Goal: Task Accomplishment & Management: Manage account settings

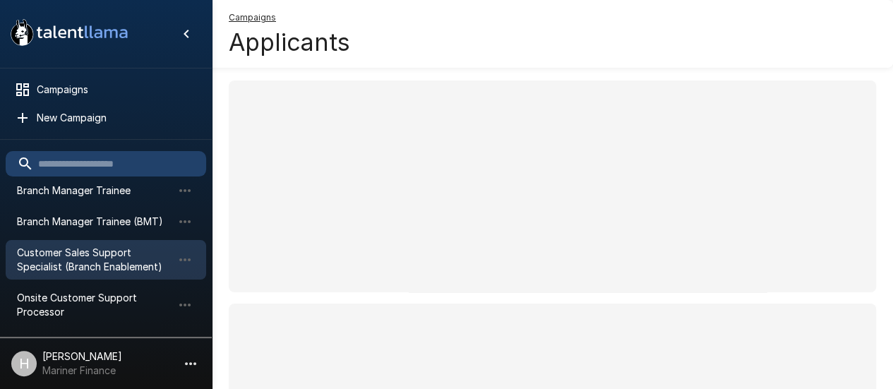
scroll to position [149, 0]
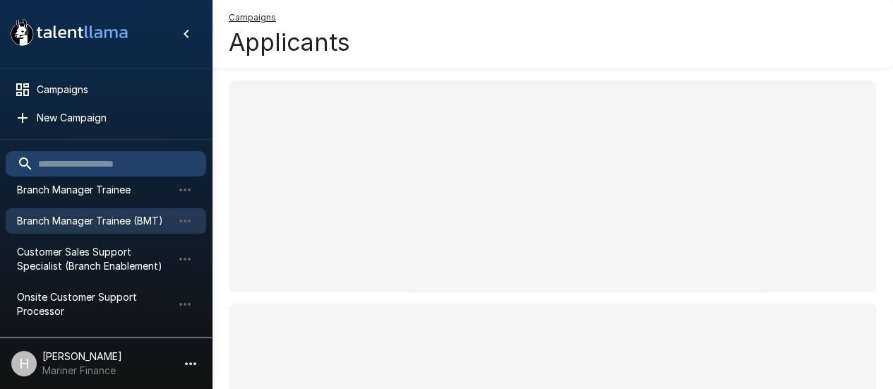
click at [66, 220] on span "Branch Manager Trainee (BMT)" at bounding box center [94, 221] width 155 height 14
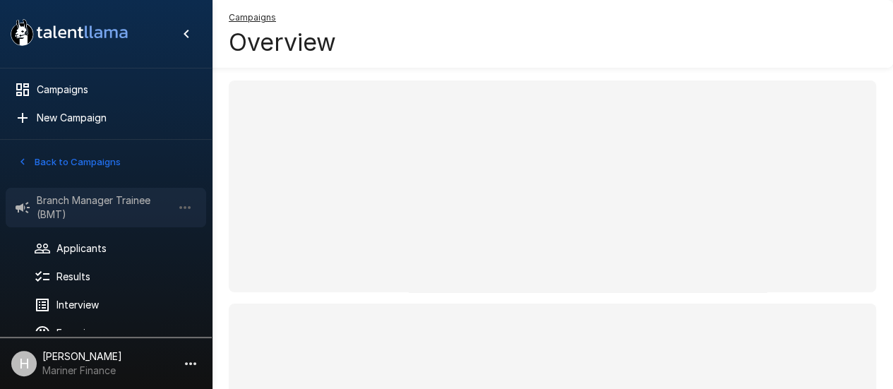
click at [75, 198] on span "Branch Manager Trainee (BMT)" at bounding box center [105, 207] width 136 height 28
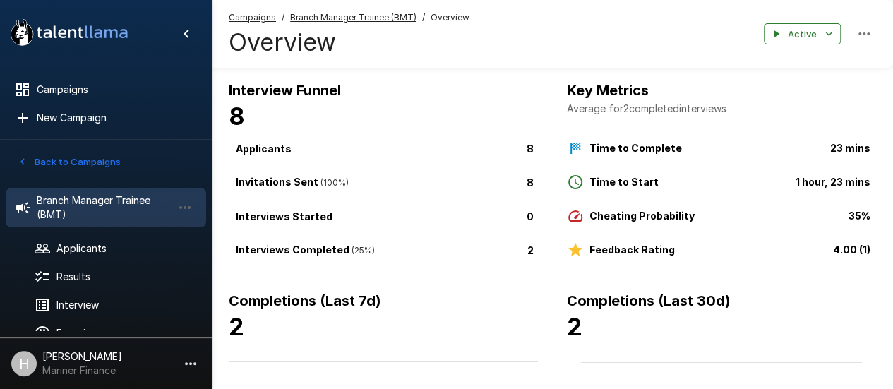
click at [44, 159] on button "Back to Campaigns" at bounding box center [69, 162] width 110 height 22
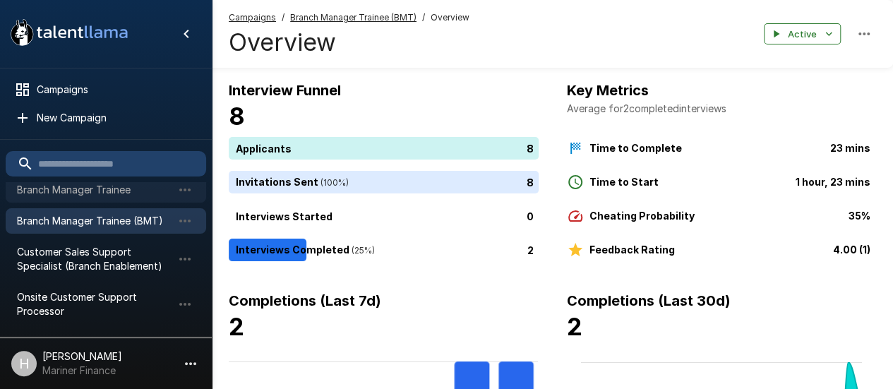
click at [80, 200] on div "Branch Manager Trainee" at bounding box center [106, 189] width 200 height 25
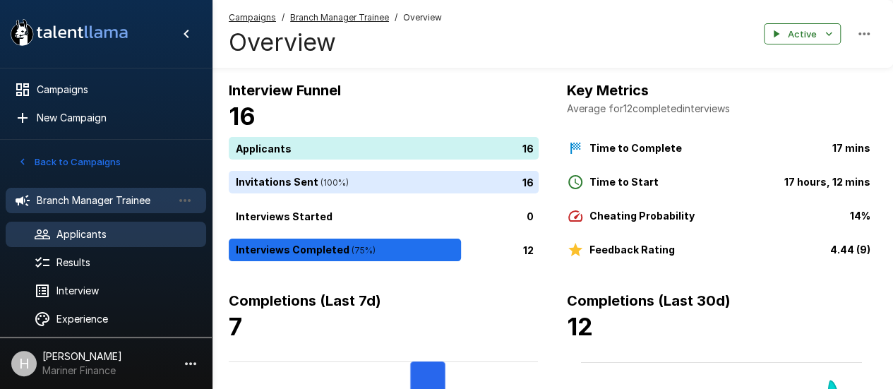
click at [119, 228] on span "Applicants" at bounding box center [125, 234] width 138 height 14
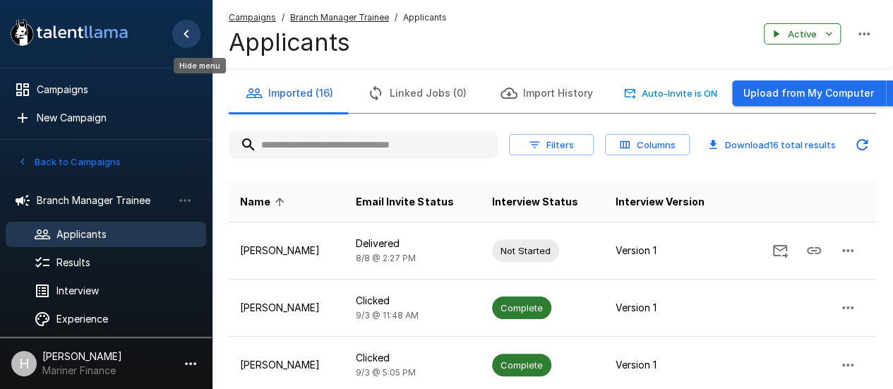
click at [184, 41] on icon "Hide menu" at bounding box center [186, 33] width 17 height 17
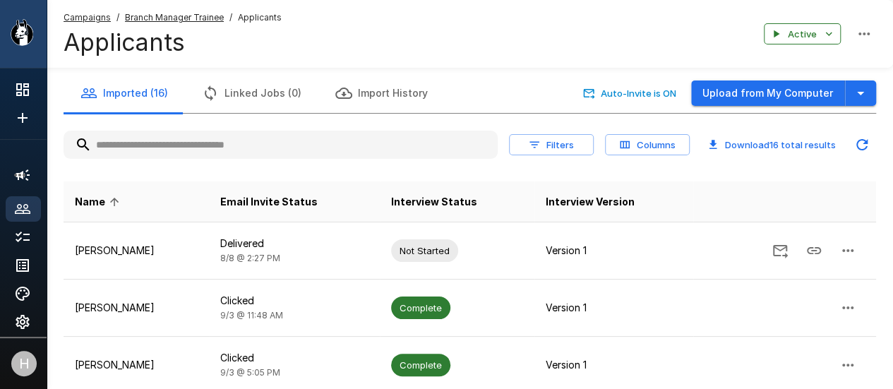
click at [42, 46] on div ".st0{fill:#FFFFFF;} .st1{fill:#76a4ed;}" at bounding box center [23, 34] width 47 height 68
click at [21, 97] on icon at bounding box center [22, 89] width 17 height 17
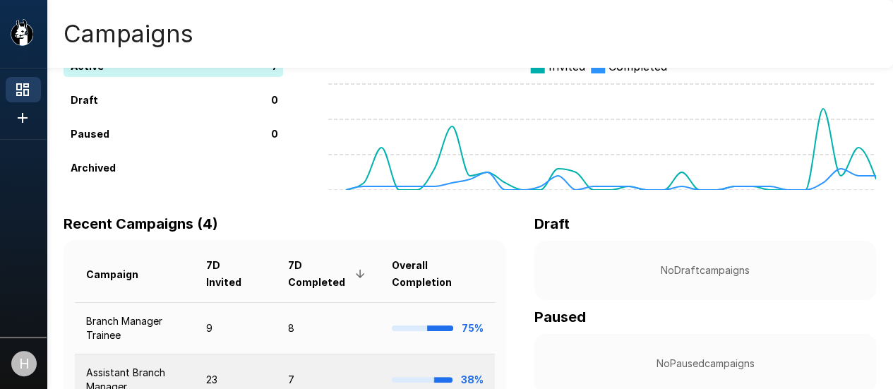
scroll to position [263, 0]
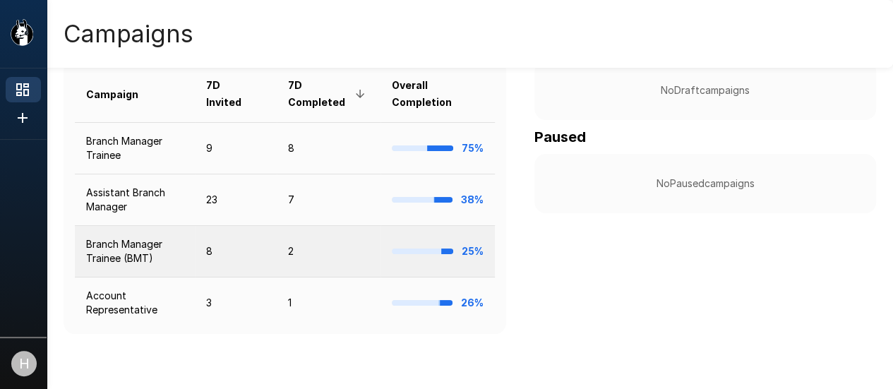
click at [195, 255] on td "Branch Manager Trainee (BMT)" at bounding box center [135, 252] width 120 height 52
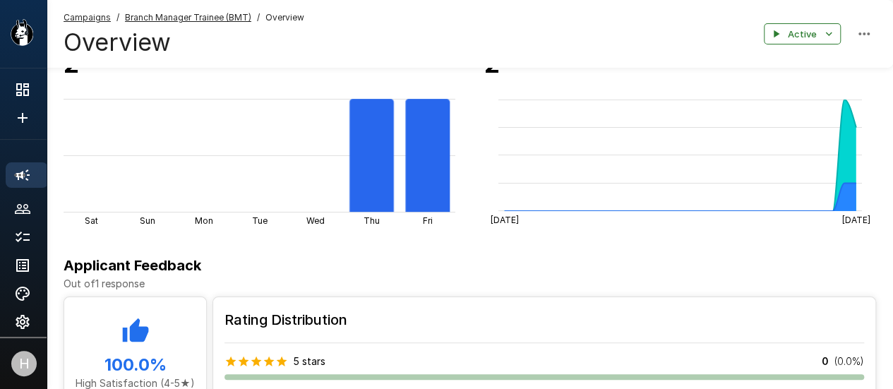
scroll to position [192, 0]
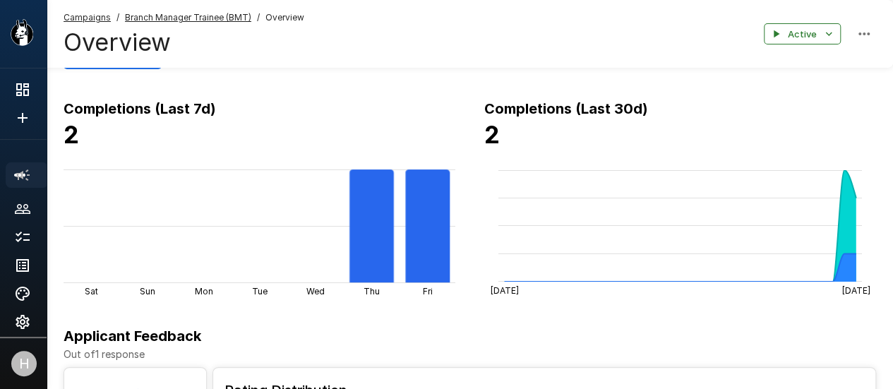
click at [30, 176] on li at bounding box center [23, 175] width 35 height 37
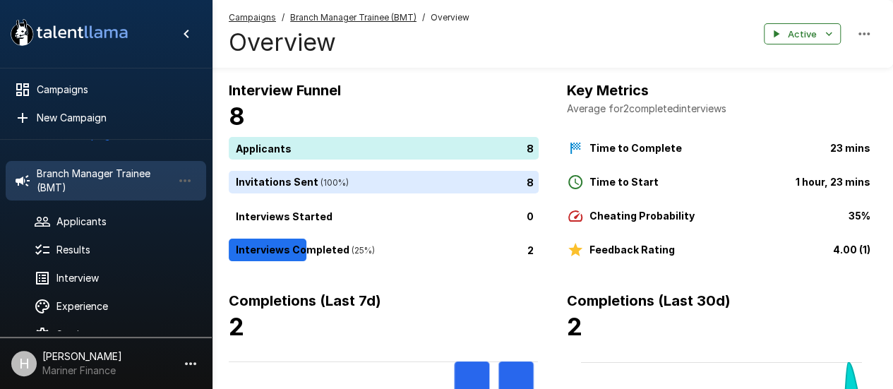
scroll to position [50, 0]
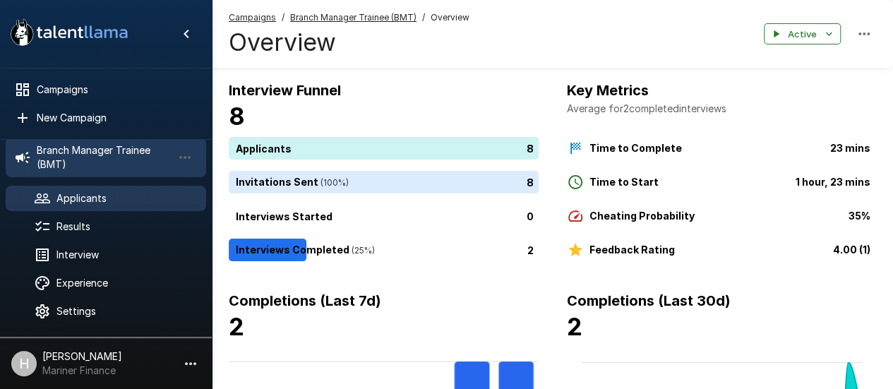
click at [102, 191] on span "Applicants" at bounding box center [125, 198] width 138 height 14
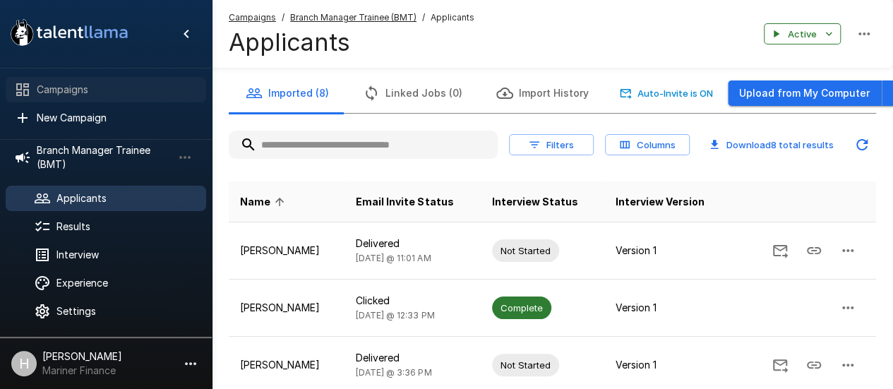
click at [161, 93] on span "Campaigns" at bounding box center [116, 90] width 158 height 14
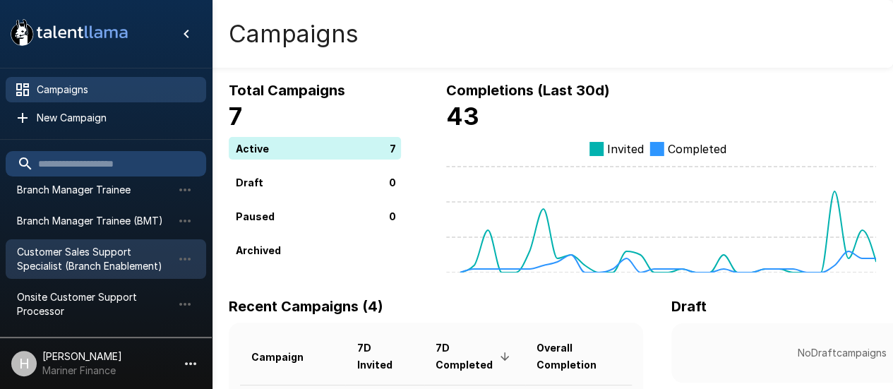
scroll to position [78, 0]
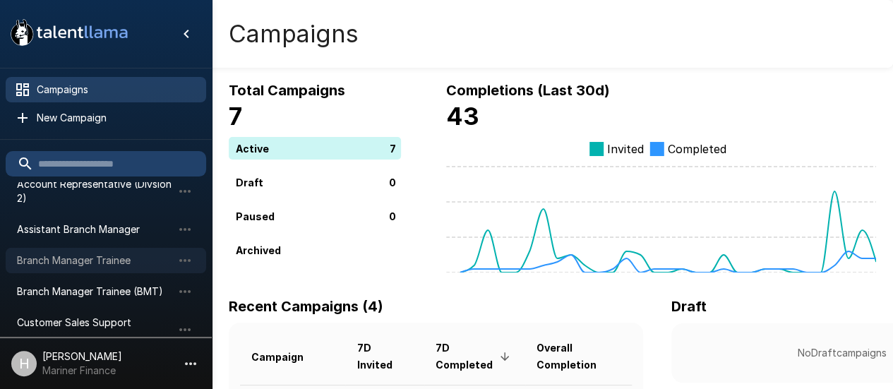
click at [100, 265] on span "Branch Manager Trainee" at bounding box center [94, 260] width 155 height 14
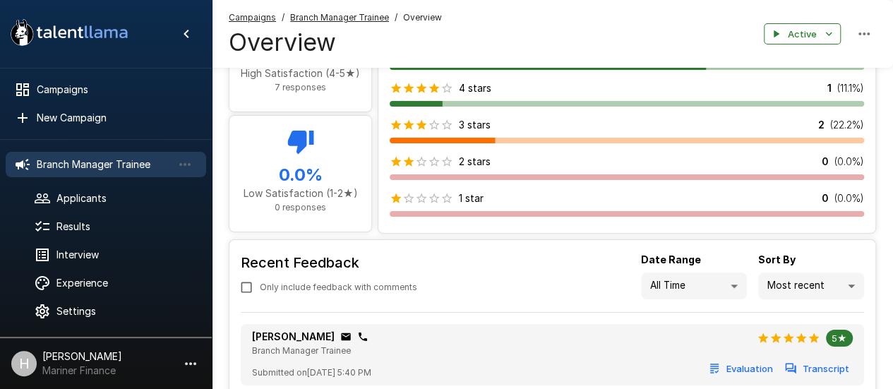
scroll to position [635, 0]
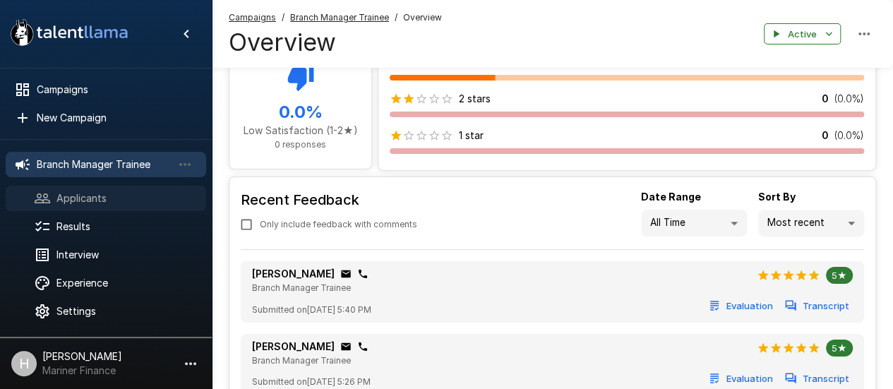
click at [78, 203] on span "Applicants" at bounding box center [125, 198] width 138 height 14
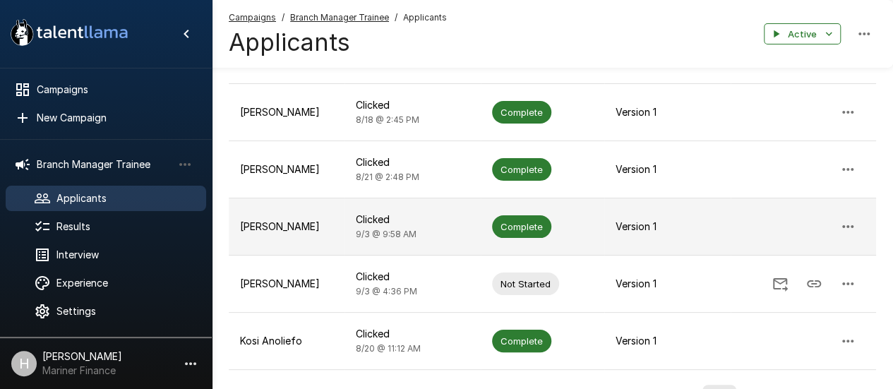
scroll to position [505, 0]
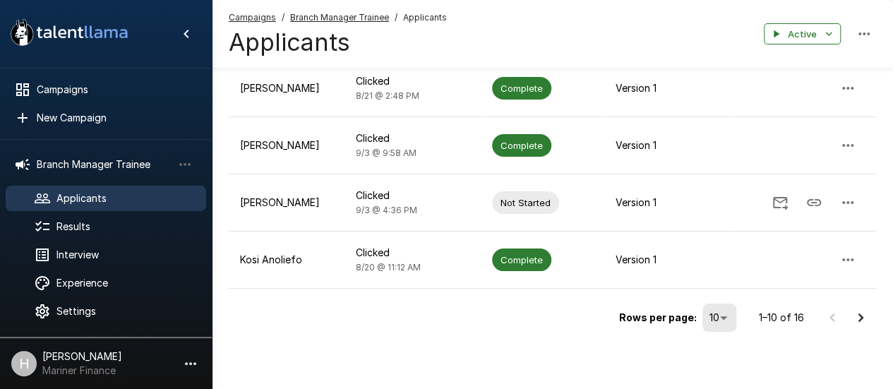
click at [865, 314] on icon "Go to next page" at bounding box center [860, 317] width 17 height 17
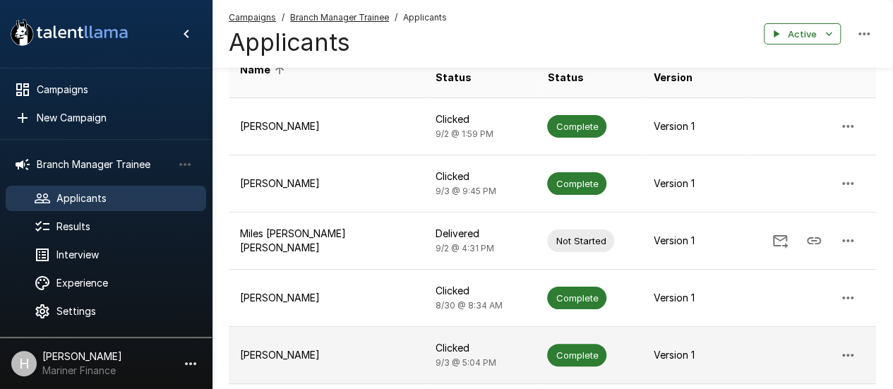
scroll to position [278, 0]
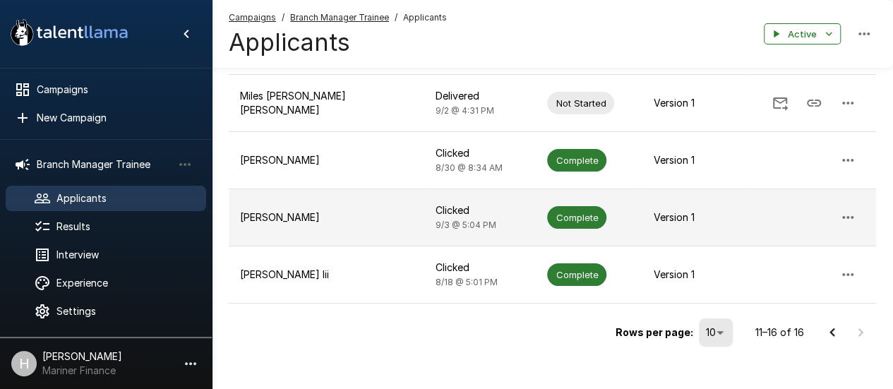
click at [301, 210] on p "[PERSON_NAME]" at bounding box center [326, 217] width 173 height 14
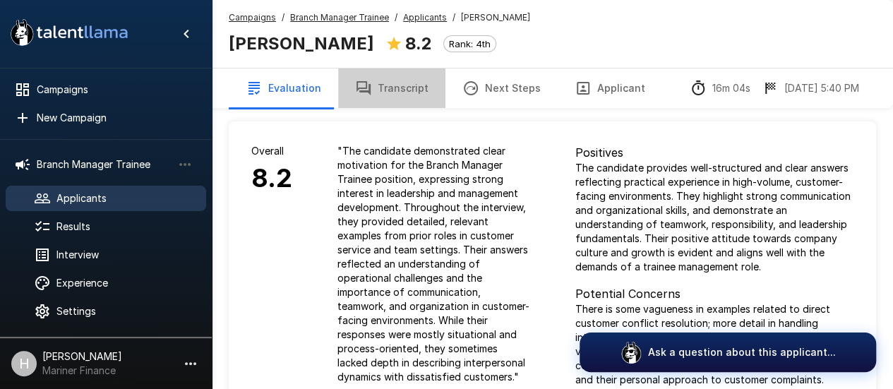
click at [400, 95] on button "Transcript" at bounding box center [391, 88] width 107 height 40
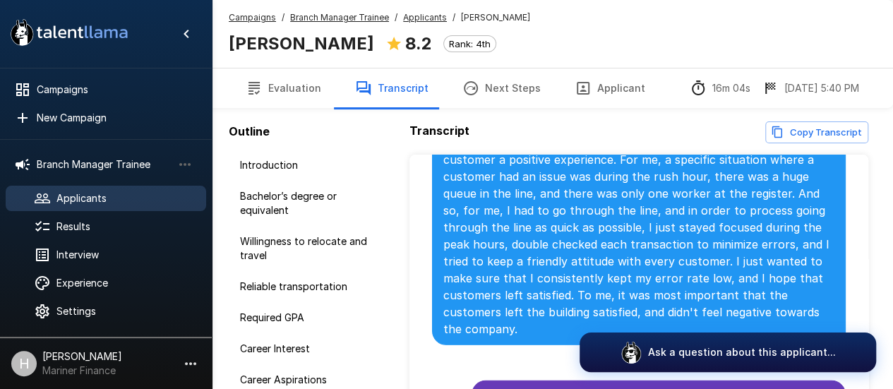
scroll to position [2118, 0]
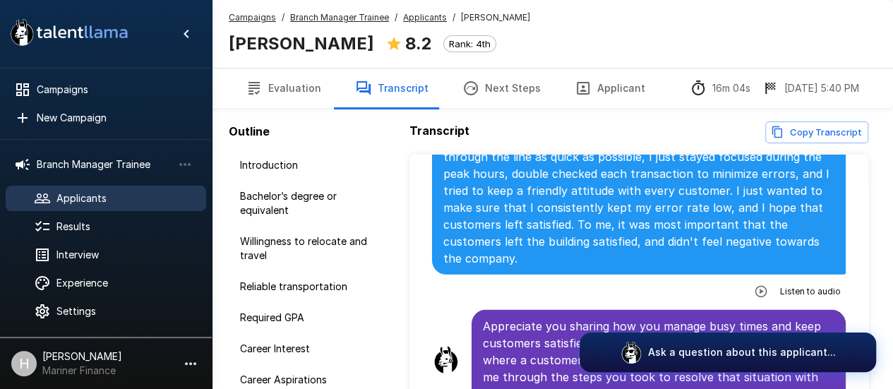
click at [754, 284] on icon "button" at bounding box center [761, 291] width 14 height 14
click at [697, 287] on icon "button" at bounding box center [703, 293] width 12 height 12
drag, startPoint x: 777, startPoint y: 264, endPoint x: 765, endPoint y: 264, distance: 12.0
click at [765, 284] on div at bounding box center [766, 293] width 90 height 18
click at [754, 284] on div at bounding box center [766, 293] width 90 height 18
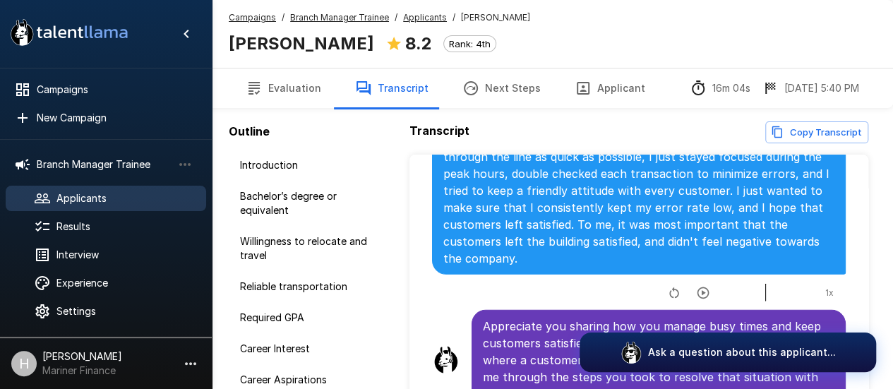
click at [698, 286] on icon "button" at bounding box center [703, 293] width 14 height 14
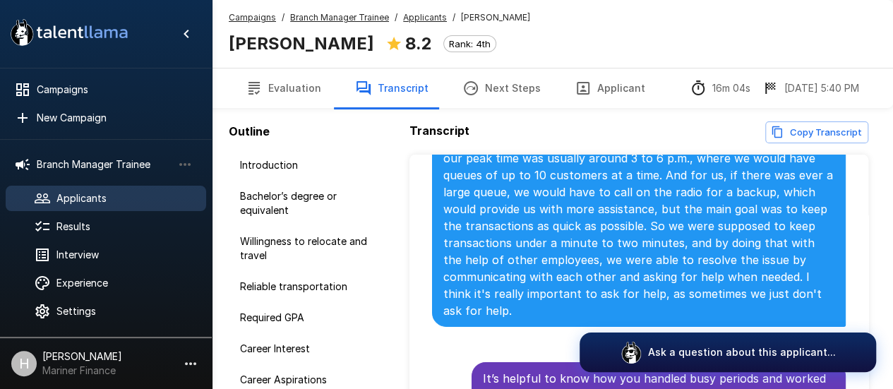
scroll to position [2459, 0]
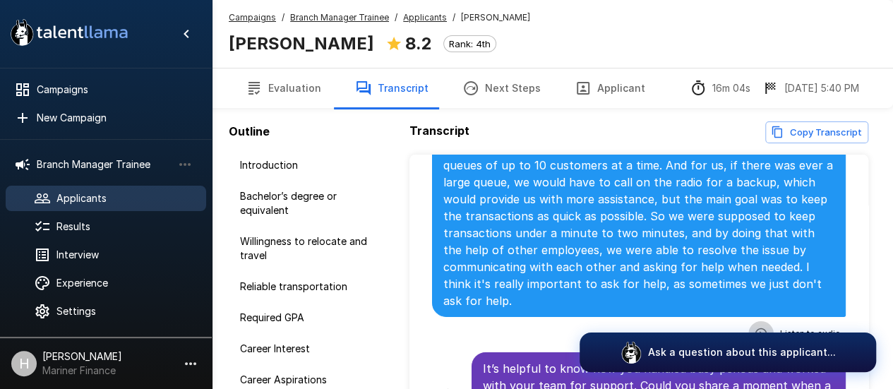
click at [755, 327] on icon "button" at bounding box center [761, 334] width 14 height 14
click at [697, 329] on icon "button" at bounding box center [703, 335] width 12 height 12
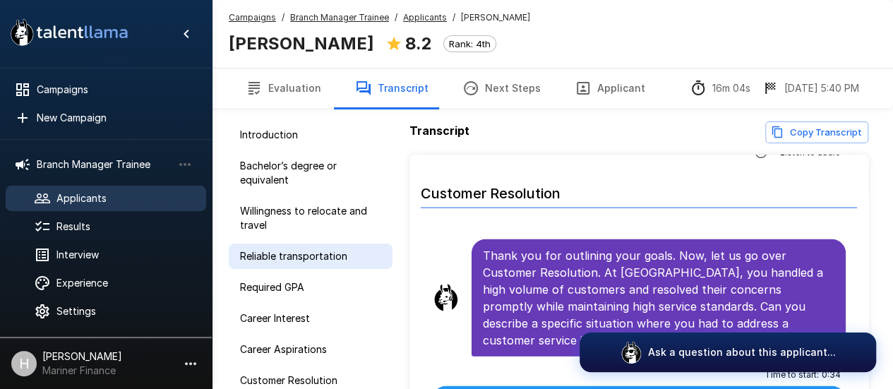
scroll to position [55, 0]
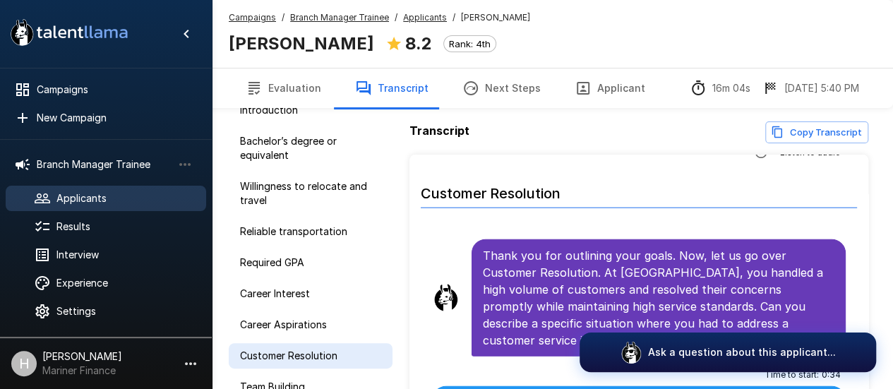
click at [272, 354] on span "Customer Resolution" at bounding box center [310, 356] width 141 height 14
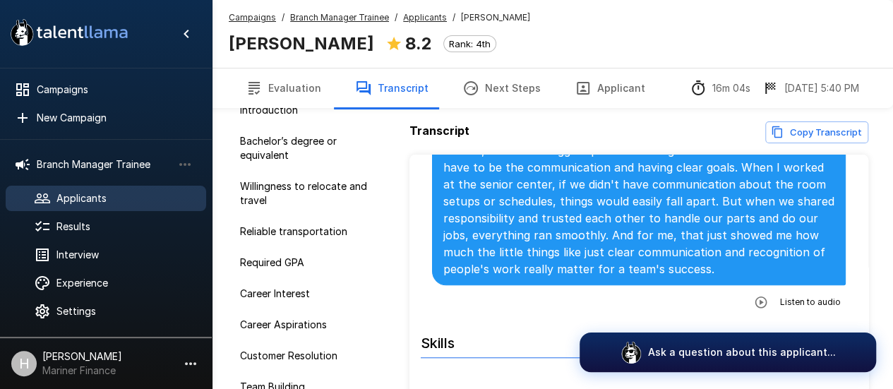
scroll to position [3375, 0]
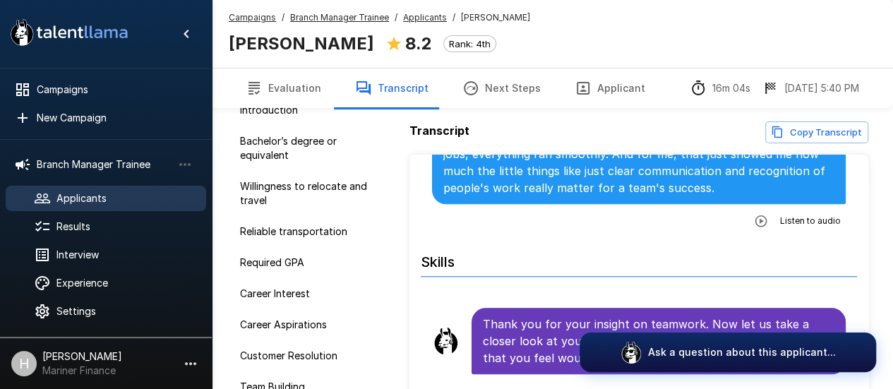
click at [754, 214] on icon "button" at bounding box center [761, 221] width 14 height 14
click at [721, 213] on div at bounding box center [766, 222] width 90 height 18
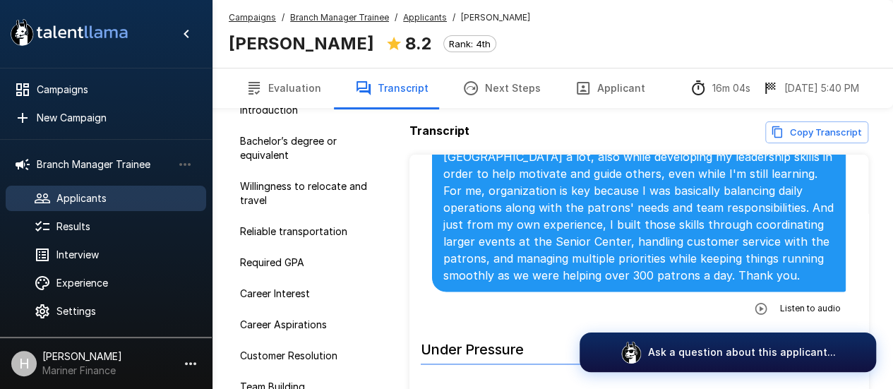
scroll to position [3728, 0]
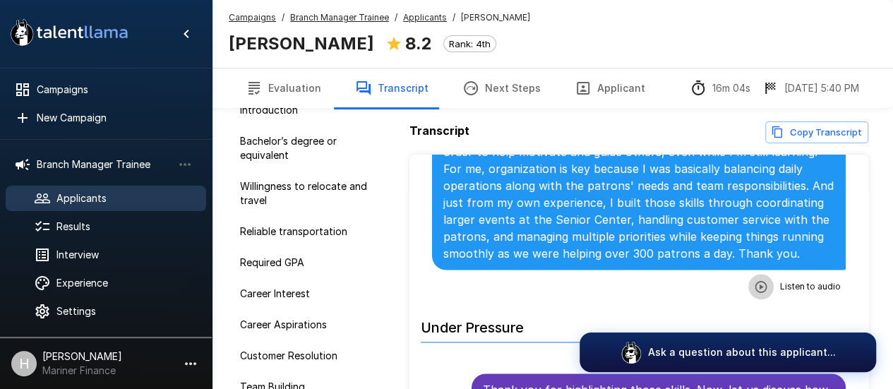
click at [754, 280] on icon "button" at bounding box center [761, 287] width 14 height 14
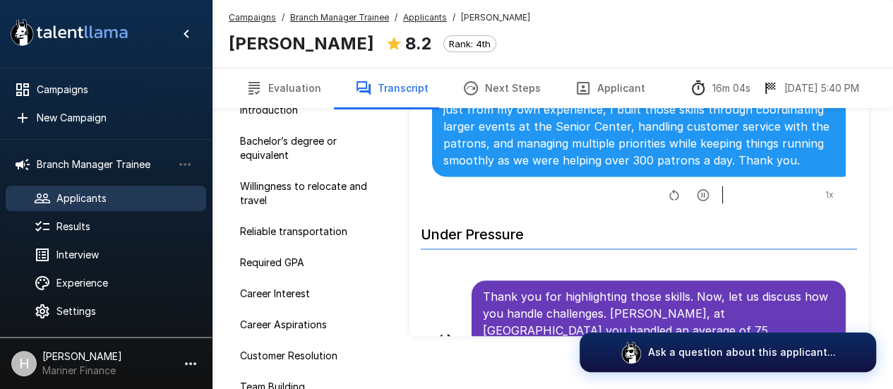
scroll to position [108, 0]
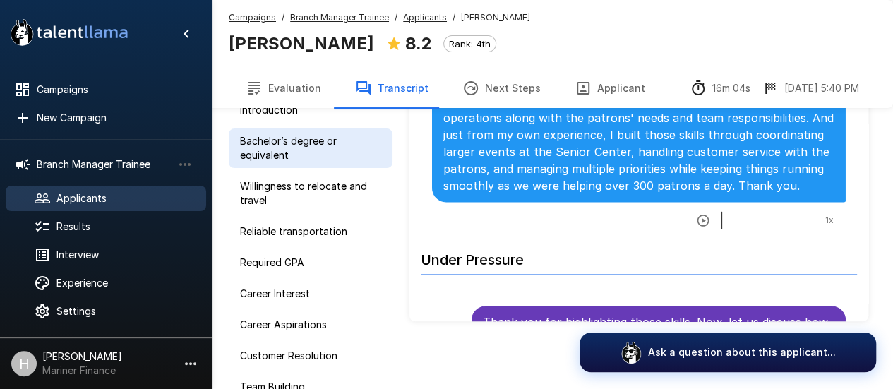
scroll to position [3604, 0]
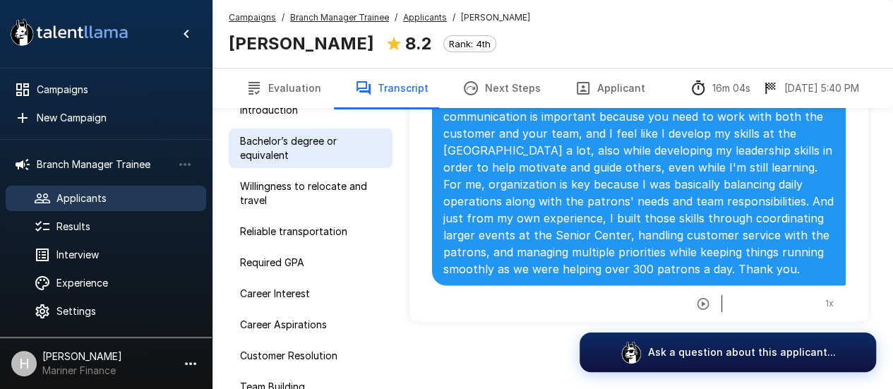
click at [251, 163] on div "Bachelor’s degree or equivalent" at bounding box center [311, 148] width 164 height 40
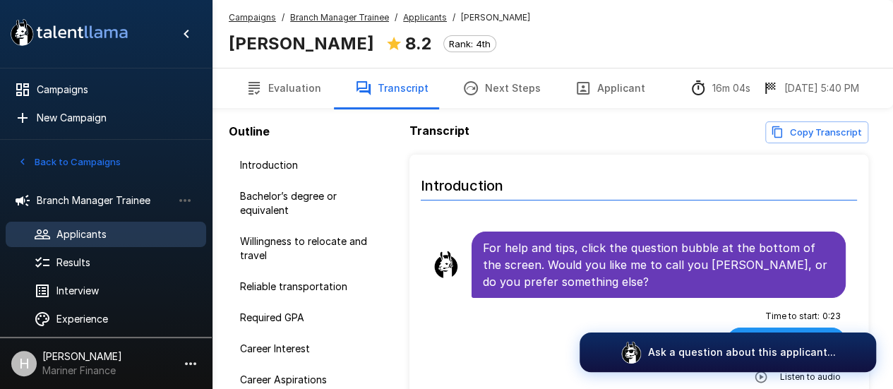
click at [40, 162] on button "Back to Campaigns" at bounding box center [69, 162] width 110 height 22
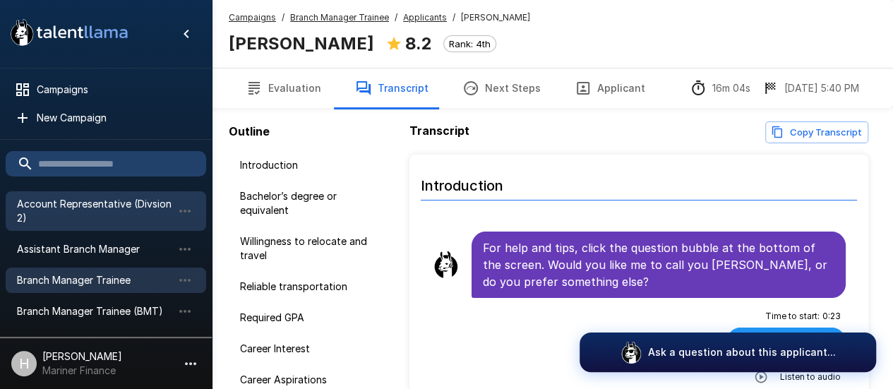
scroll to position [141, 0]
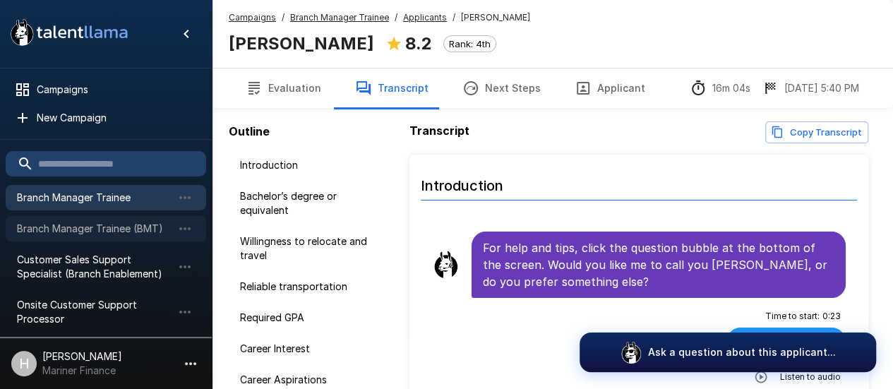
click at [91, 234] on span "Branch Manager Trainee (BMT)" at bounding box center [94, 229] width 155 height 14
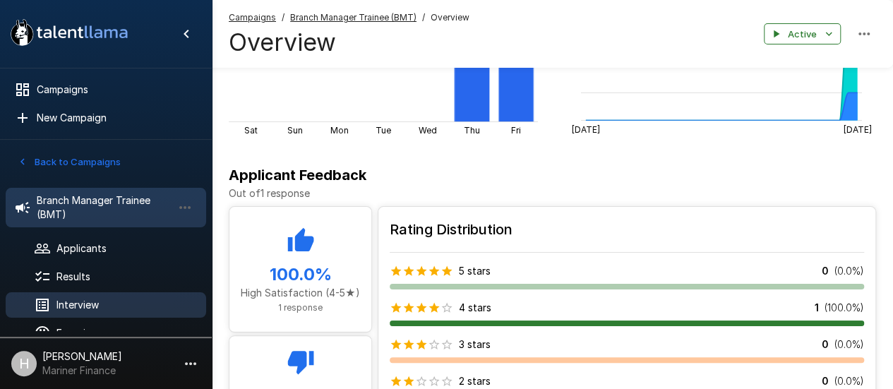
scroll to position [50, 0]
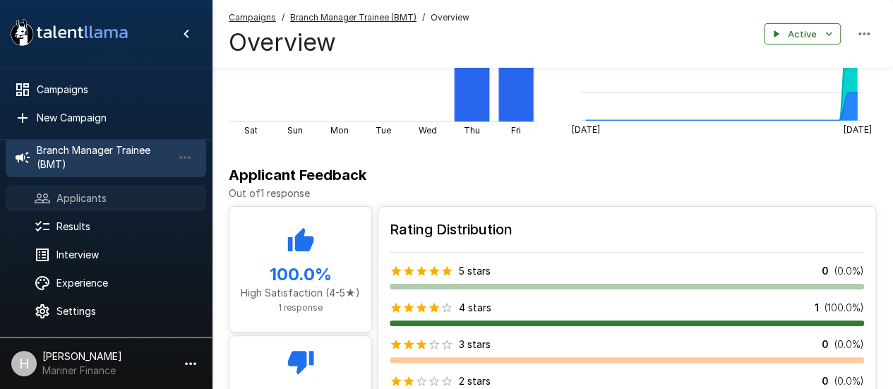
click at [66, 203] on span "Applicants" at bounding box center [125, 198] width 138 height 14
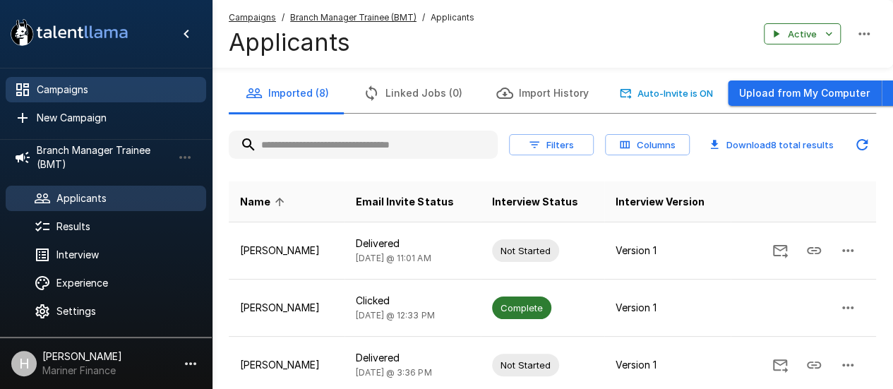
click at [69, 95] on span "Campaigns" at bounding box center [116, 90] width 158 height 14
